Goal: Task Accomplishment & Management: Use online tool/utility

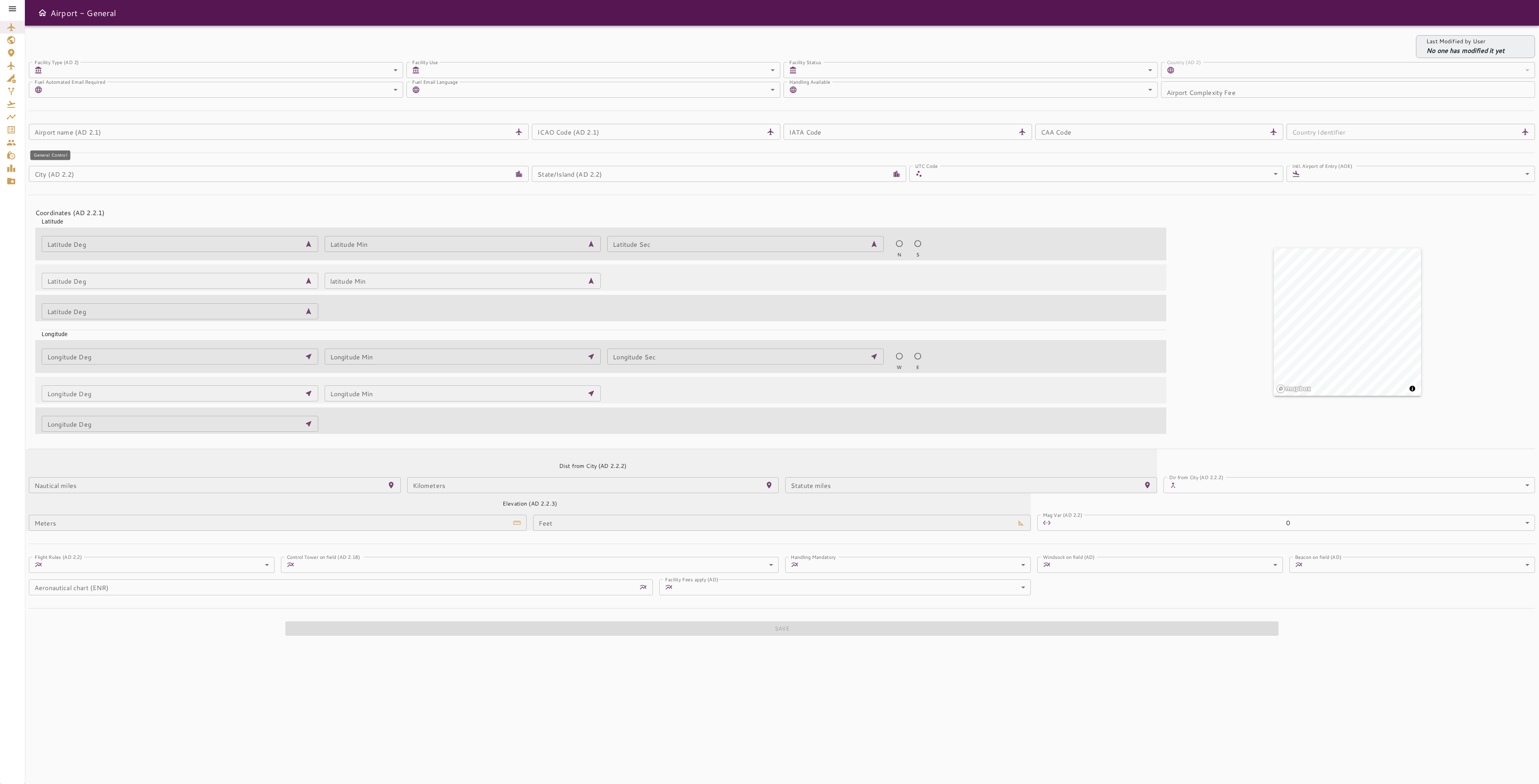
click at [10, 151] on icon "General Control" at bounding box center [11, 155] width 9 height 9
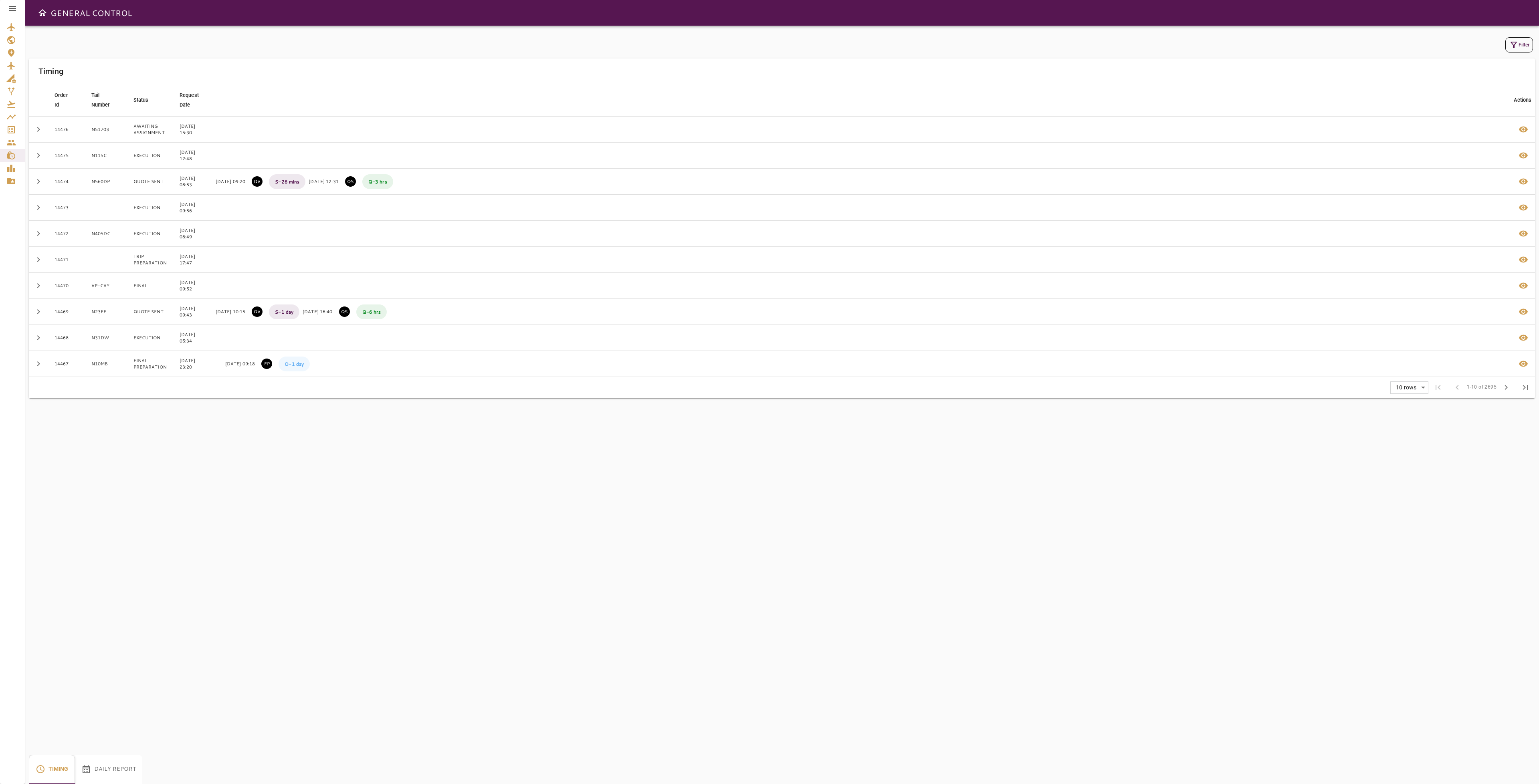
click at [14, 4] on icon at bounding box center [12, 8] width 9 height 9
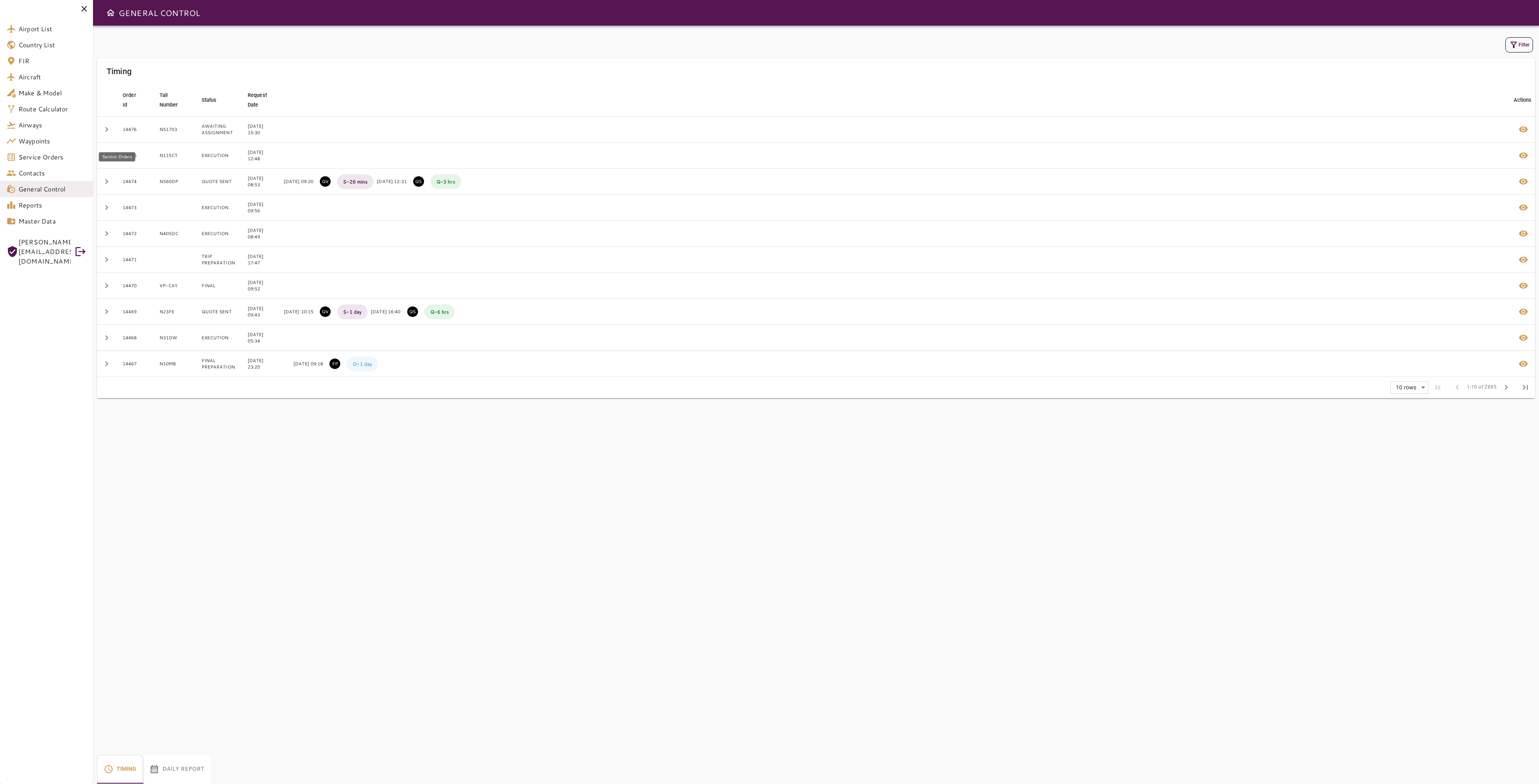
click at [39, 158] on span "Service Orders" at bounding box center [52, 157] width 68 height 9
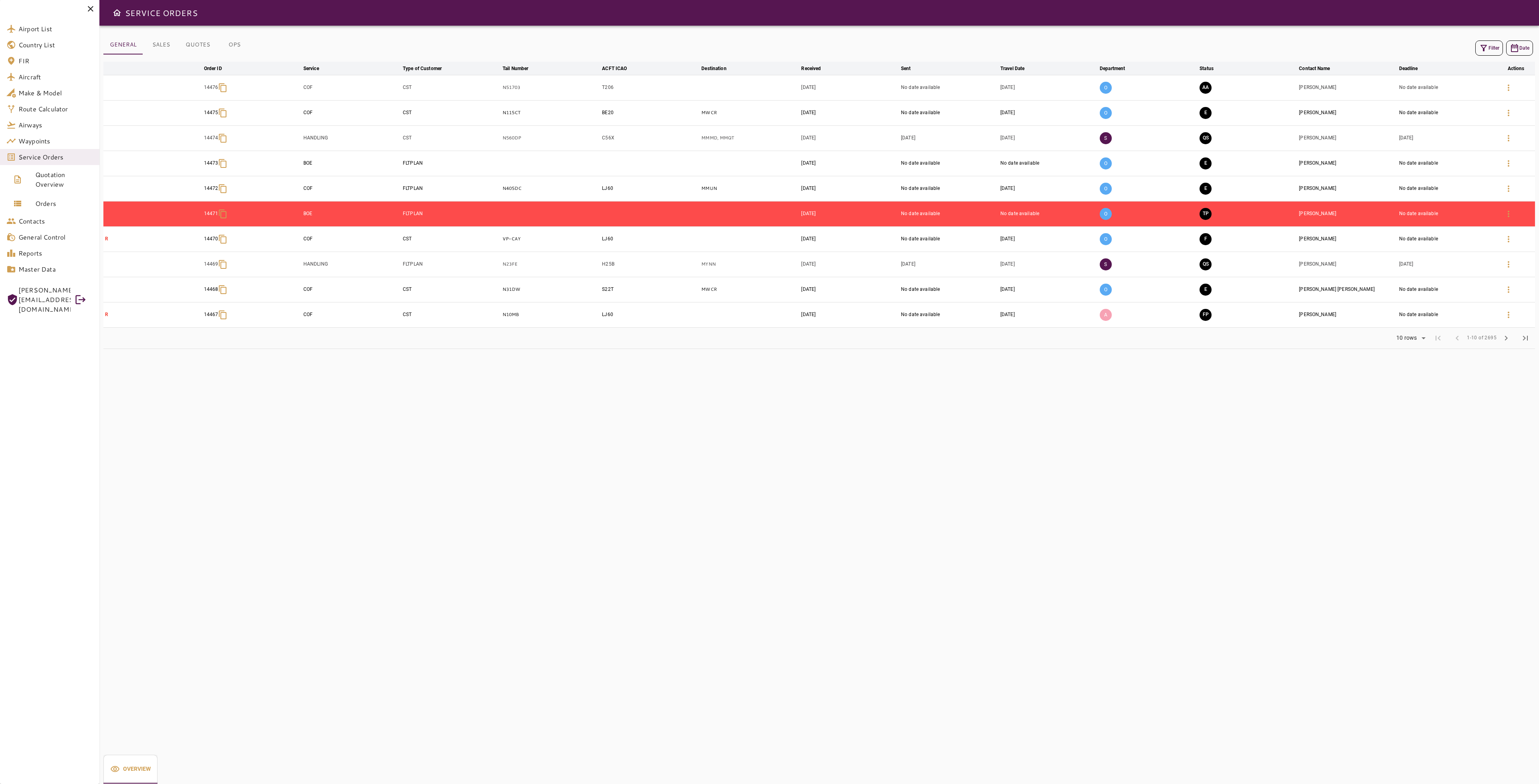
click at [1485, 46] on icon "button" at bounding box center [1484, 48] width 6 height 6
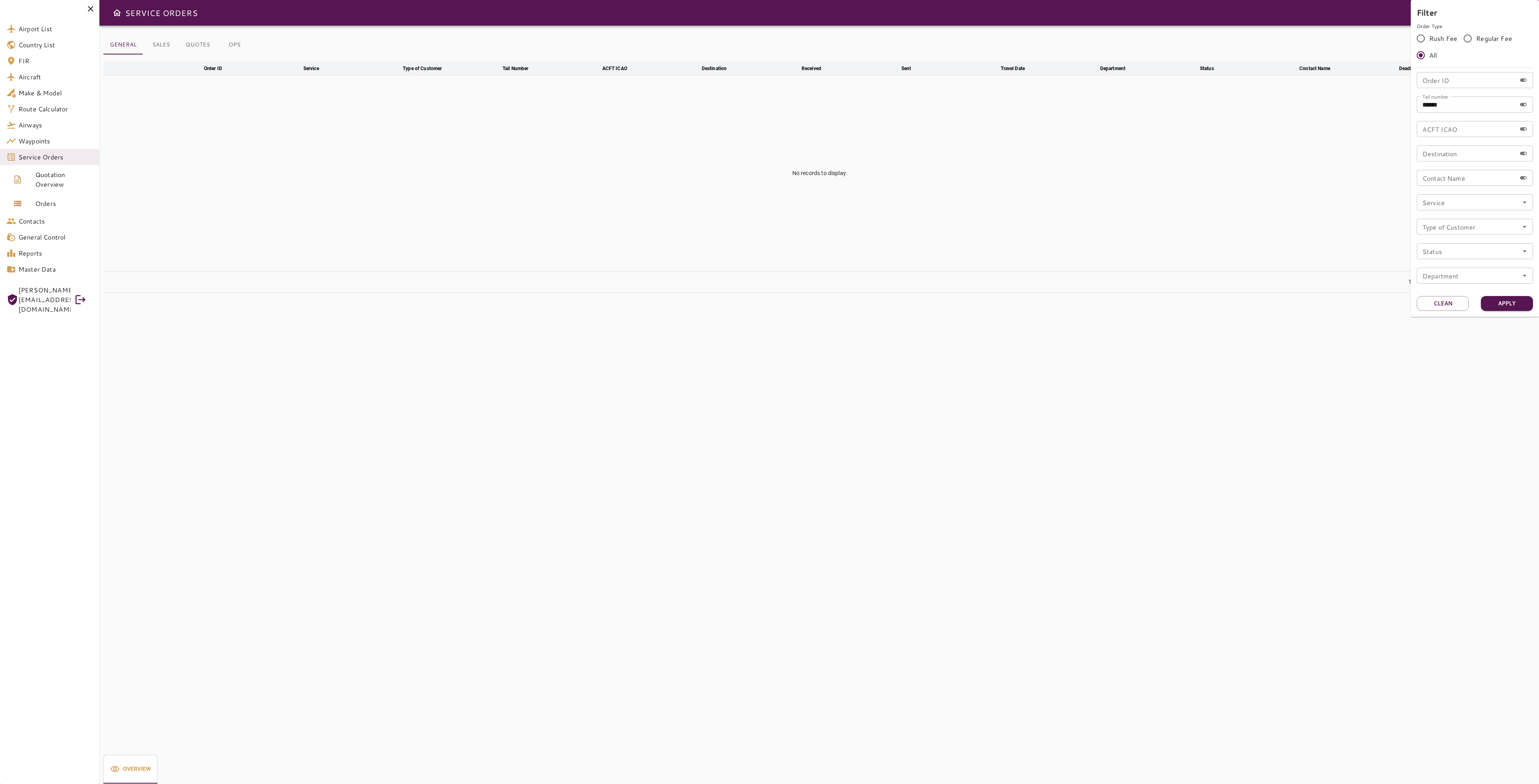
drag, startPoint x: 1433, startPoint y: 307, endPoint x: 1436, endPoint y: 295, distance: 12.4
click at [1433, 307] on button "Clean" at bounding box center [1443, 304] width 52 height 15
click at [1453, 103] on div "Tail number Tail number" at bounding box center [1475, 104] width 116 height 16
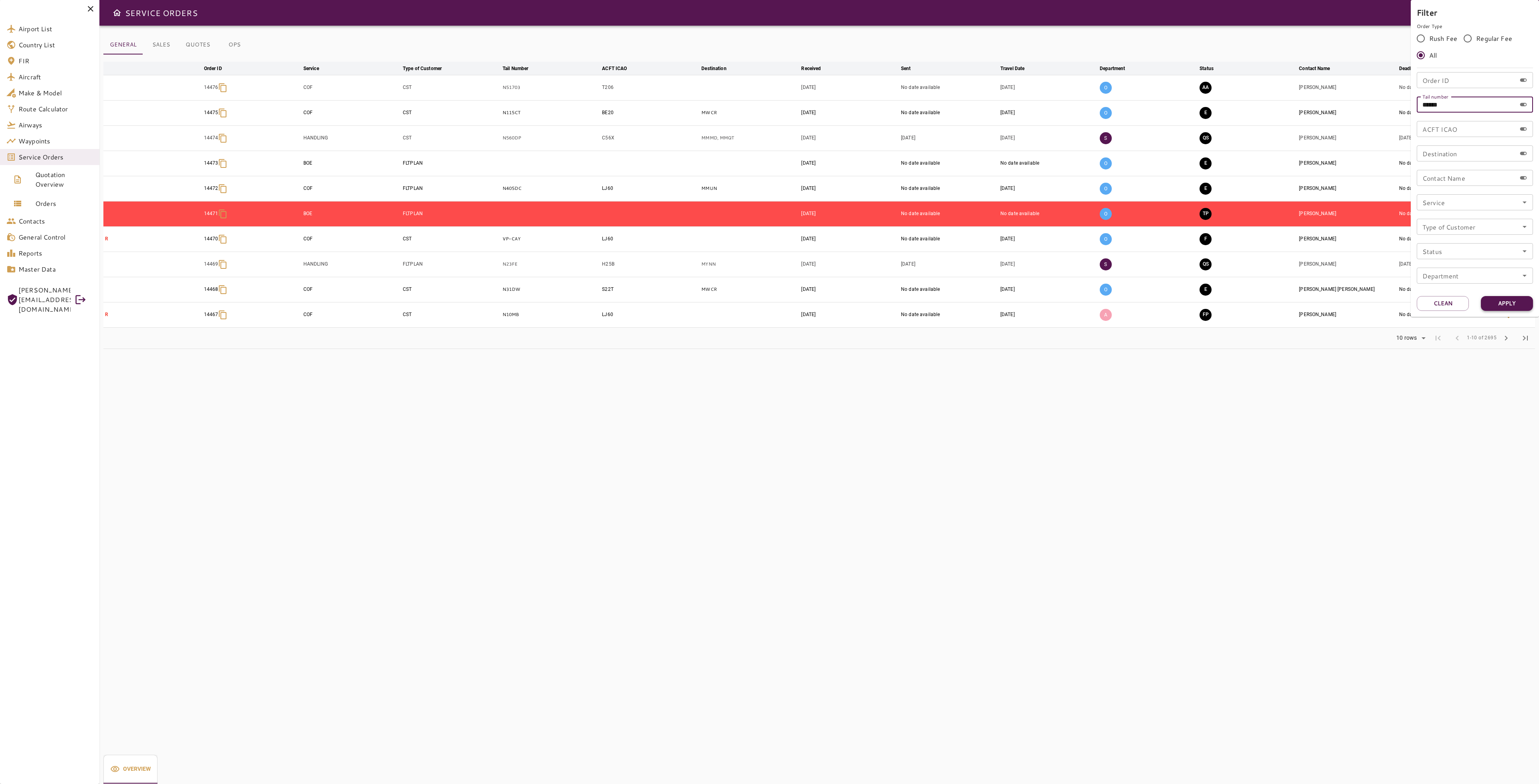
type input "******"
click at [1513, 305] on button "Apply" at bounding box center [1506, 304] width 52 height 15
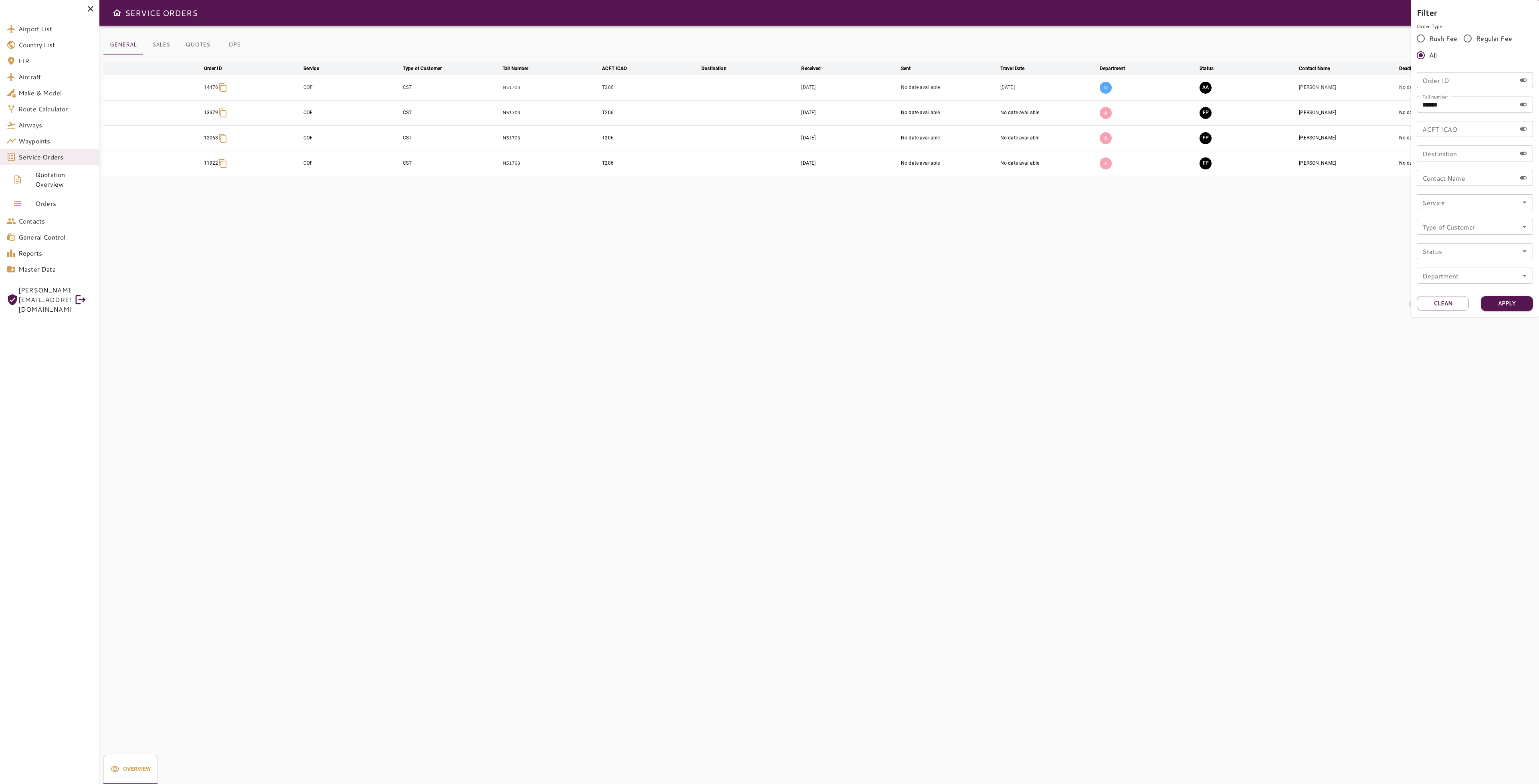
click at [1227, 254] on div at bounding box center [769, 392] width 1539 height 784
click at [1206, 83] on button "AA" at bounding box center [1205, 88] width 12 height 12
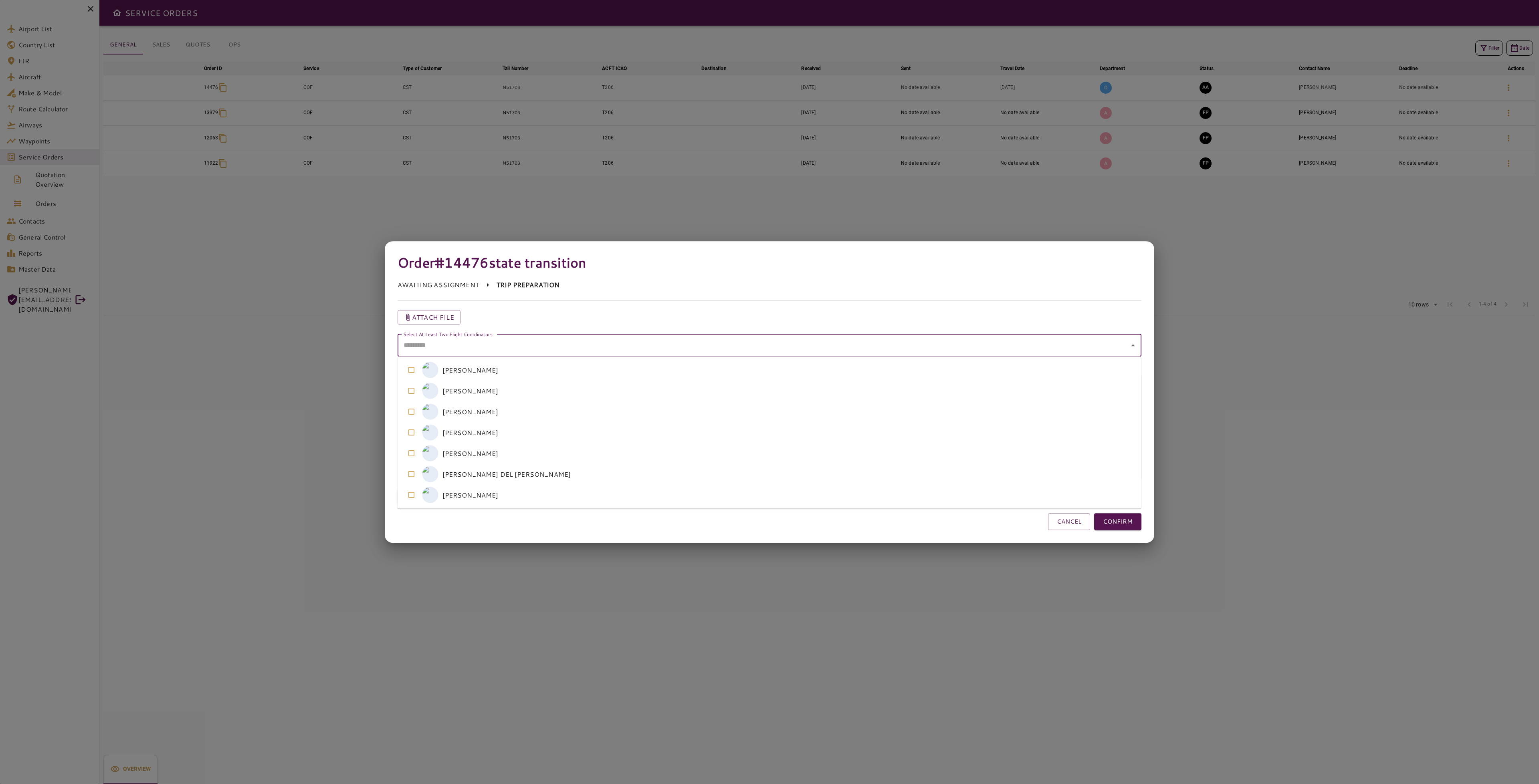
click at [656, 345] on coordinators "Select At Least Two Flight Coordinators" at bounding box center [764, 345] width 724 height 15
click at [463, 477] on coordinators-option-5 "A [PERSON_NAME] DEL [PERSON_NAME]" at bounding box center [769, 474] width 744 height 21
click at [481, 410] on coordinators-option-2 "M [PERSON_NAME]" at bounding box center [769, 411] width 744 height 21
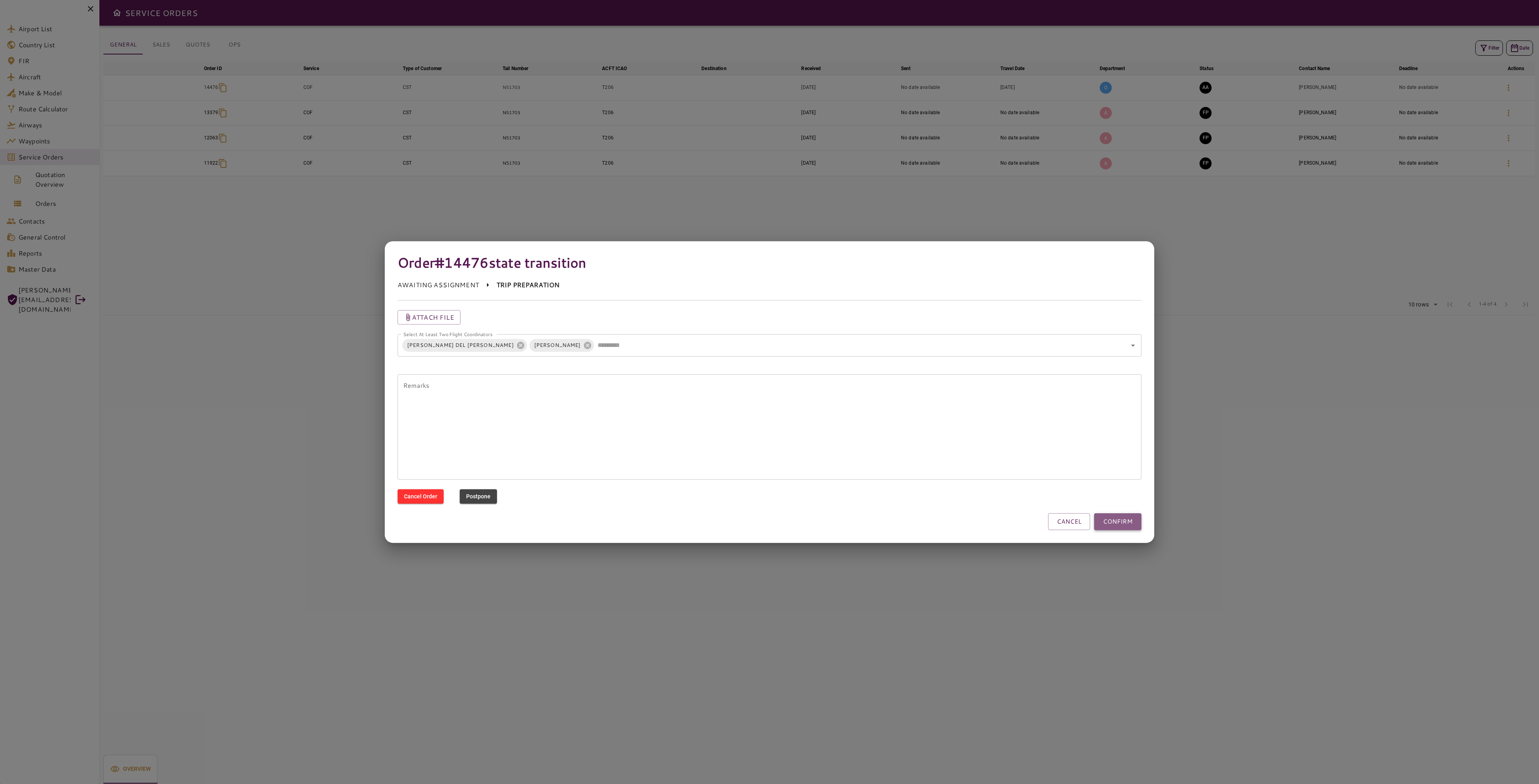
click at [1116, 518] on button "CONFIRM" at bounding box center [1118, 521] width 47 height 17
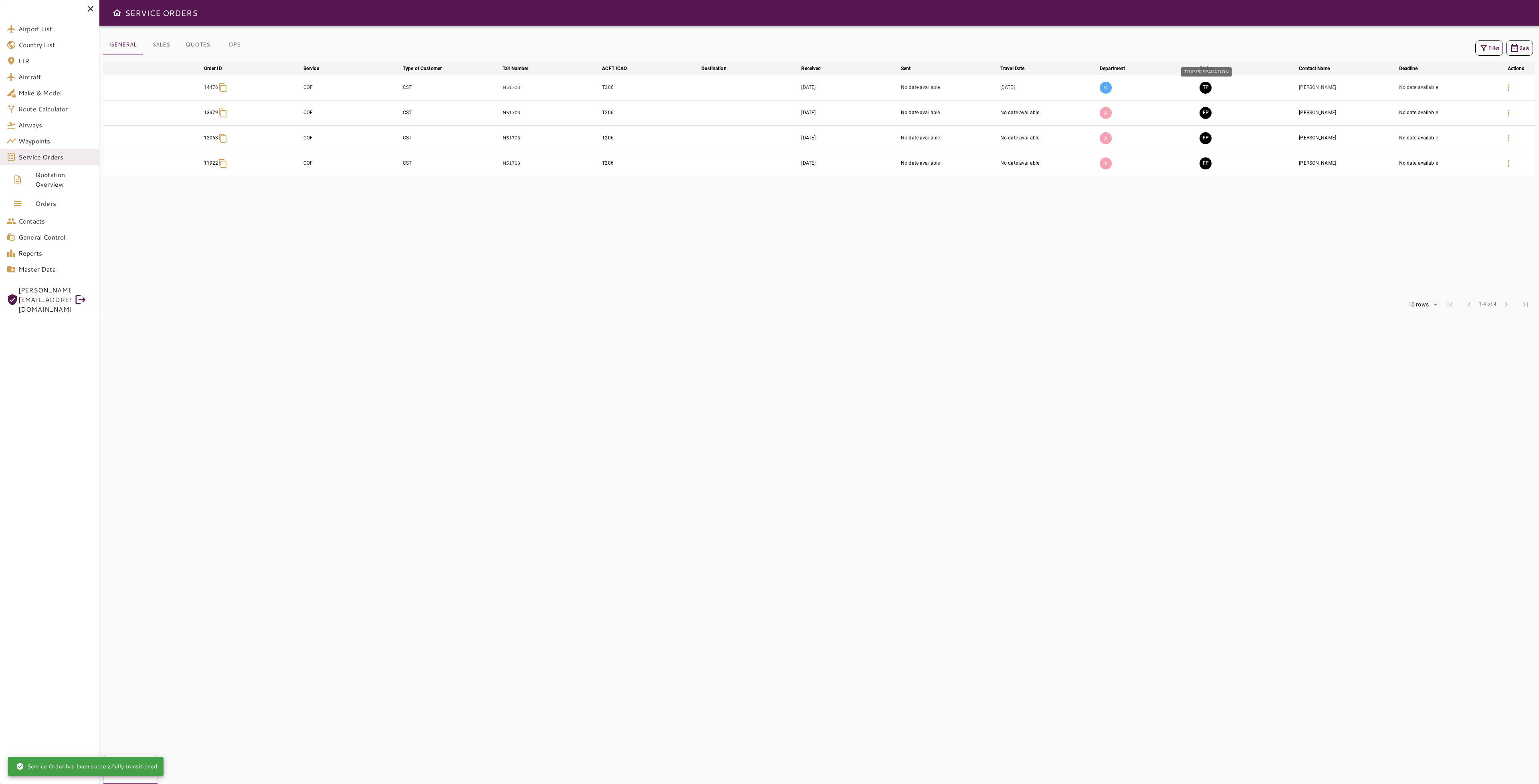
click at [1206, 83] on button "TP" at bounding box center [1205, 88] width 12 height 12
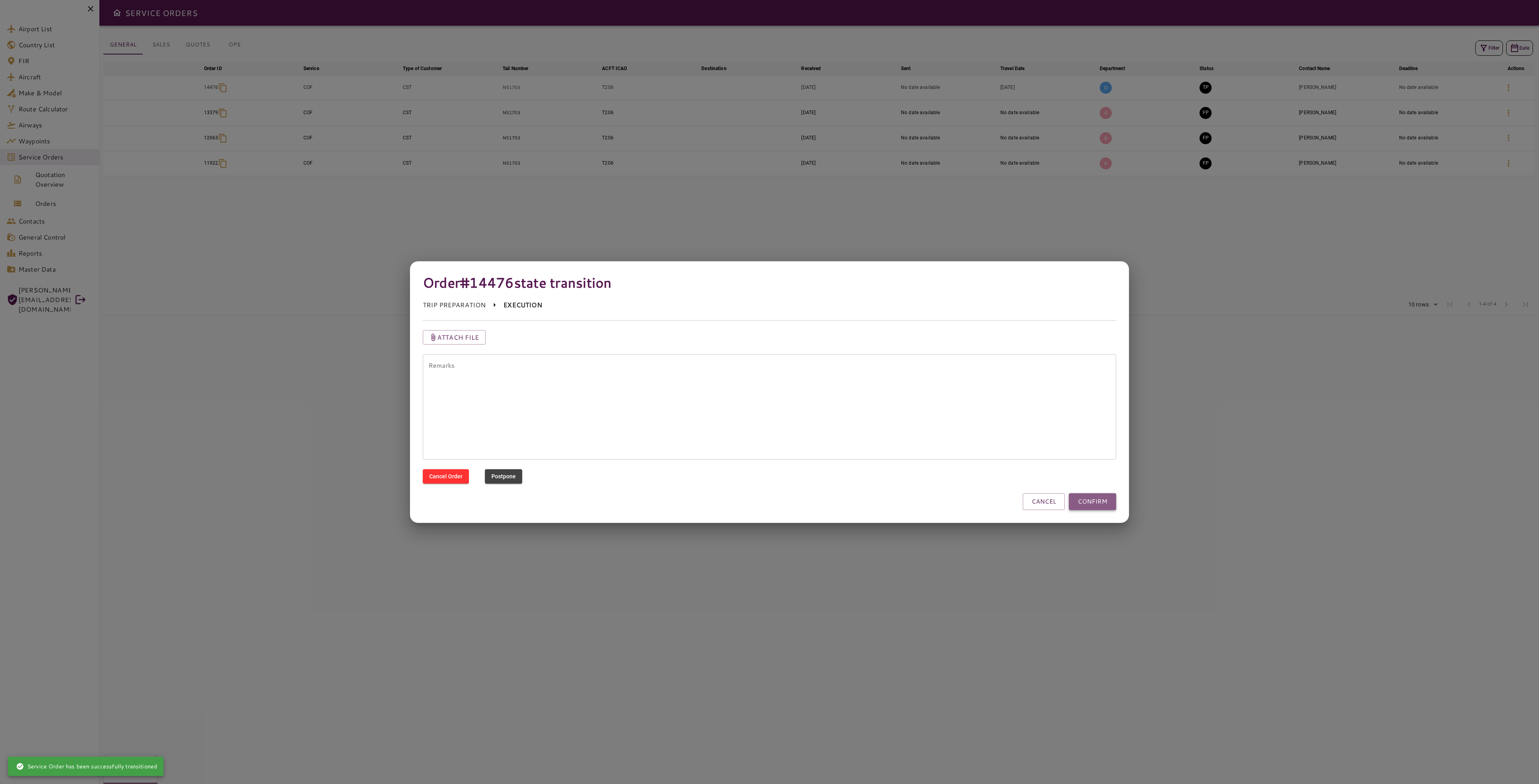
click at [1097, 504] on button "CONFIRM" at bounding box center [1092, 501] width 47 height 17
